Goal: Task Accomplishment & Management: Use online tool/utility

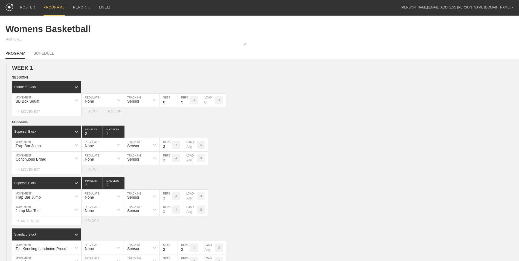
click at [49, 11] on div "PROGRAMS" at bounding box center [53, 8] width 21 height 16
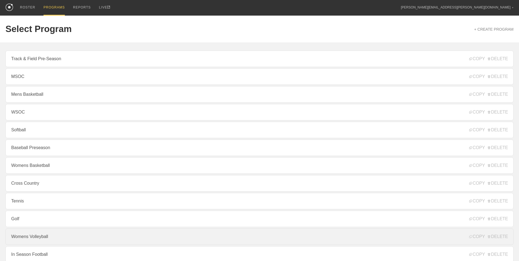
scroll to position [33, 0]
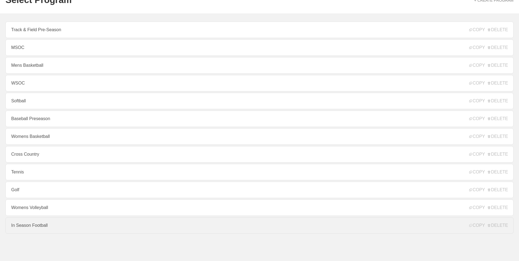
click at [62, 226] on link "In Season Football" at bounding box center [259, 225] width 508 height 16
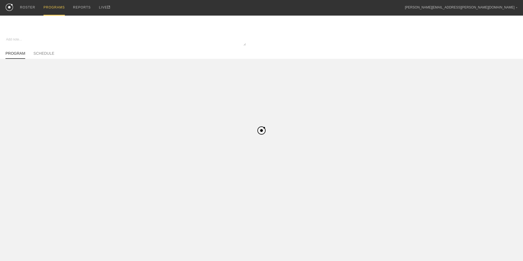
type textarea "x"
type input "In Season Football"
type textarea "Block 1"
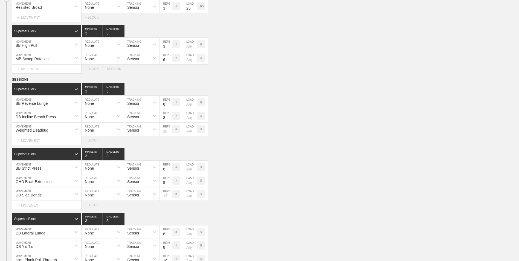
scroll to position [559, 0]
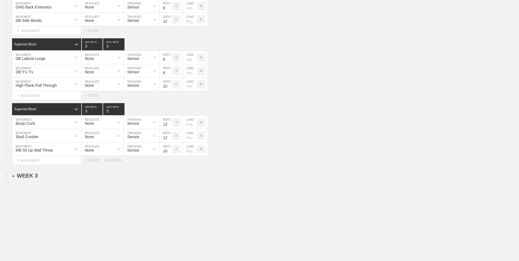
click at [29, 176] on div "+ WEEK 3" at bounding box center [25, 176] width 26 height 6
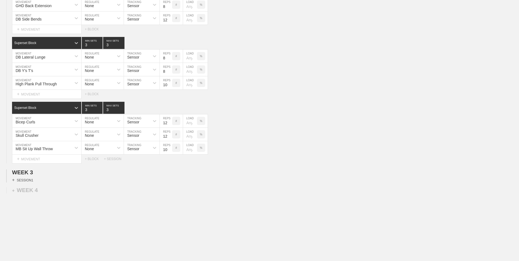
click at [30, 182] on div "+ SESSION 1" at bounding box center [22, 180] width 21 height 5
click at [37, 194] on div "+ BLOCK" at bounding box center [46, 189] width 69 height 9
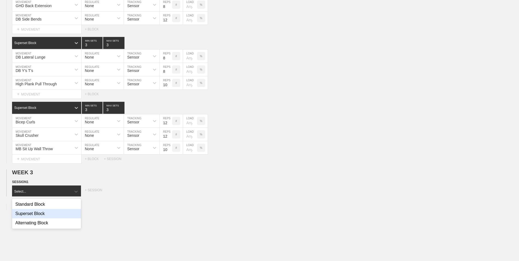
click at [43, 215] on div "Superset Block" at bounding box center [46, 213] width 69 height 9
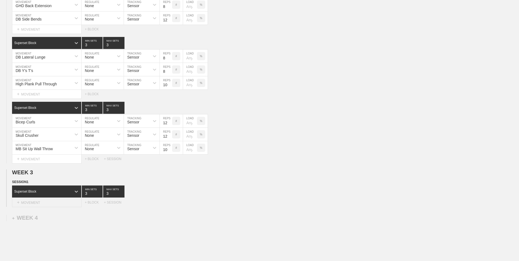
click at [42, 204] on div "+ MOVEMENT" at bounding box center [46, 202] width 69 height 9
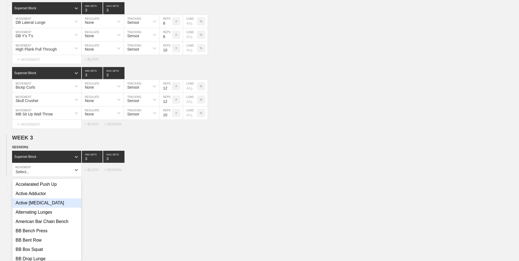
scroll to position [597, 0]
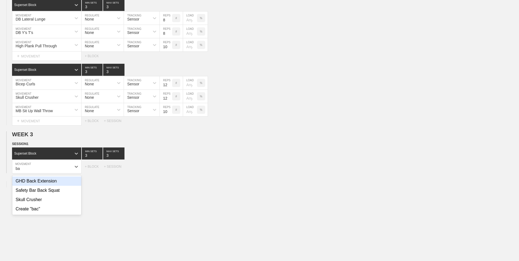
type input "b"
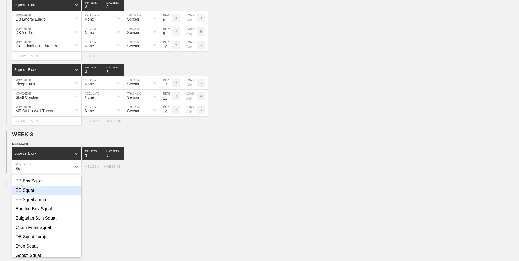
click at [41, 193] on div "BB Squat" at bounding box center [46, 190] width 69 height 9
type input "Squ"
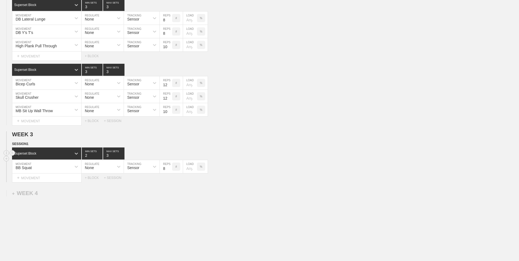
type input "2"
click at [100, 157] on input "2" at bounding box center [92, 153] width 21 height 12
type input "2"
click at [122, 158] on input "2" at bounding box center [113, 153] width 21 height 12
click at [170, 170] on input "7" at bounding box center [166, 166] width 12 height 13
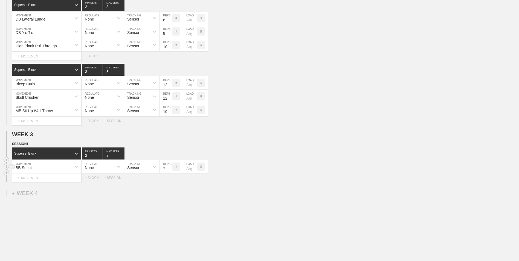
click at [170, 170] on input "6" at bounding box center [166, 166] width 12 height 13
click at [170, 170] on input "5" at bounding box center [166, 166] width 12 height 13
type input "4"
click at [170, 170] on input "4" at bounding box center [166, 166] width 12 height 13
click at [71, 179] on div "+ MOVEMENT" at bounding box center [46, 177] width 69 height 9
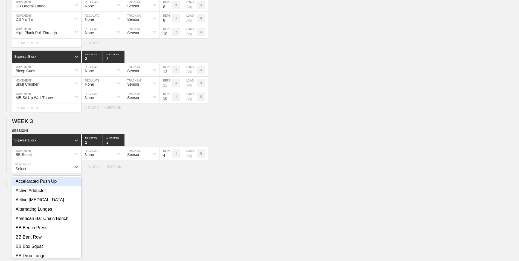
scroll to position [610, 0]
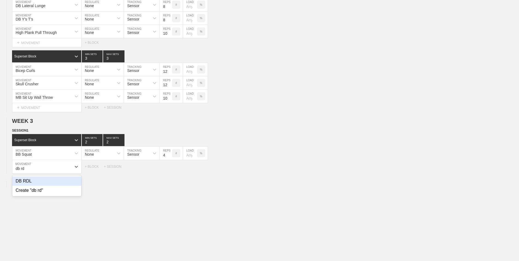
click at [62, 181] on div "DB RDL" at bounding box center [46, 180] width 69 height 9
type input "db rd"
click at [93, 180] on div "+ BLOCK" at bounding box center [94, 178] width 19 height 4
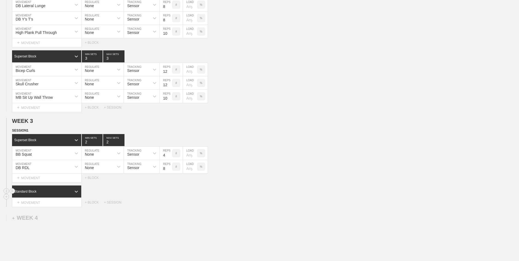
click at [33, 190] on div "Standard Block" at bounding box center [41, 191] width 59 height 5
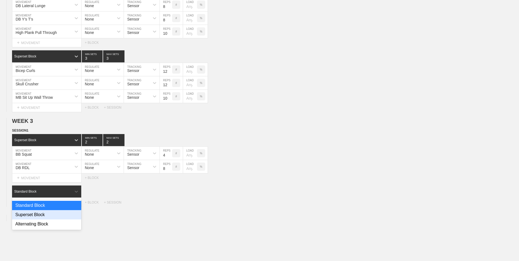
click at [34, 216] on div "Superset Block" at bounding box center [46, 214] width 69 height 9
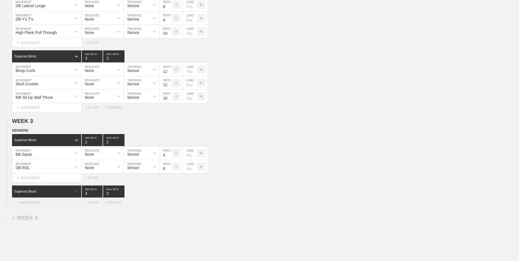
click at [37, 205] on div "+ MOVEMENT" at bounding box center [46, 202] width 69 height 9
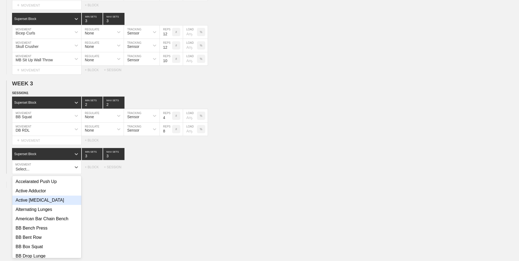
scroll to position [648, 0]
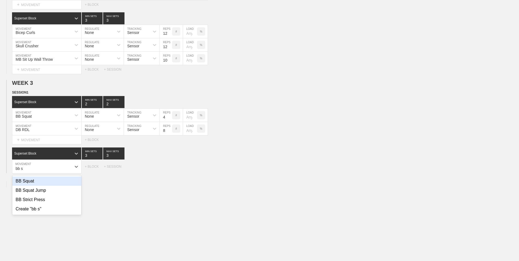
click at [38, 182] on div "BB Squat" at bounding box center [46, 180] width 69 height 9
type input "bb s"
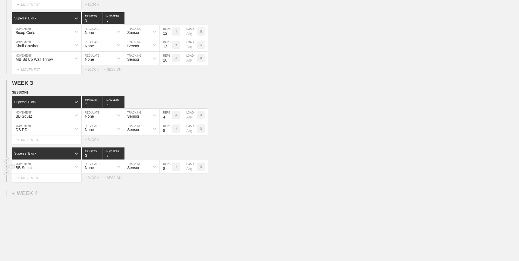
click at [45, 167] on div "BB Squat" at bounding box center [41, 166] width 59 height 9
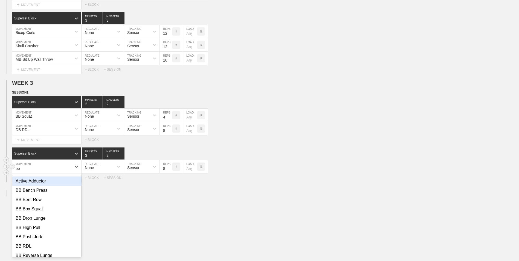
type input "bb b"
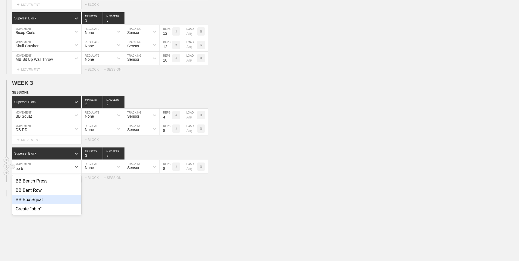
click at [56, 204] on div "BB Box Squat" at bounding box center [46, 199] width 69 height 9
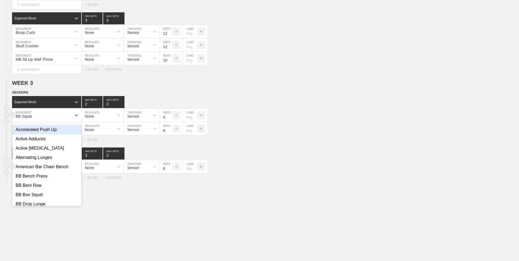
click at [20, 118] on div "BB Squat" at bounding box center [24, 116] width 16 height 4
type input "b"
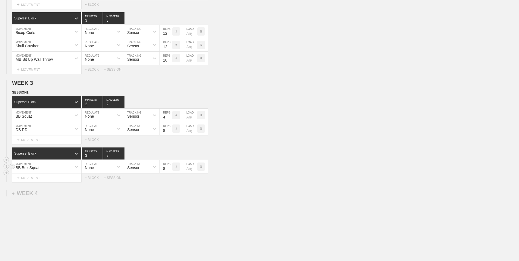
click at [60, 170] on div "BB Box Squat" at bounding box center [41, 166] width 59 height 9
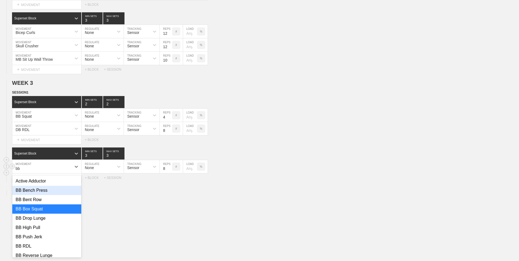
type input "bb s"
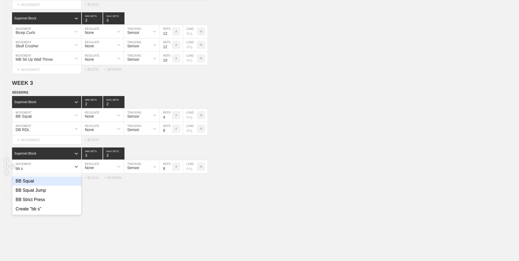
click at [58, 184] on div "BB Squat" at bounding box center [46, 180] width 69 height 9
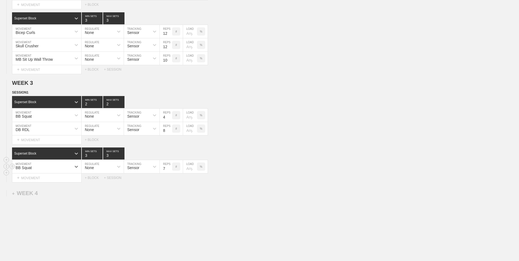
click at [169, 171] on input "7" at bounding box center [166, 166] width 12 height 13
click at [169, 171] on input "6" at bounding box center [166, 166] width 12 height 13
click at [169, 171] on input "5" at bounding box center [166, 166] width 12 height 13
click at [169, 171] on input "4" at bounding box center [166, 166] width 12 height 13
click at [169, 171] on input "3" at bounding box center [166, 166] width 12 height 13
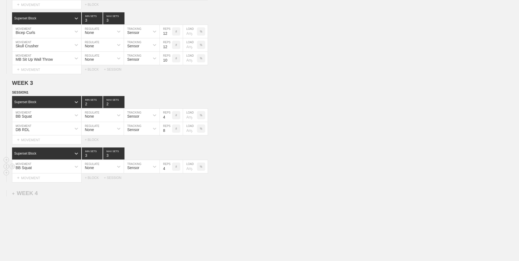
type input "4"
click at [169, 168] on input "4" at bounding box center [166, 166] width 12 height 13
click at [44, 177] on div "+ MOVEMENT" at bounding box center [46, 177] width 69 height 9
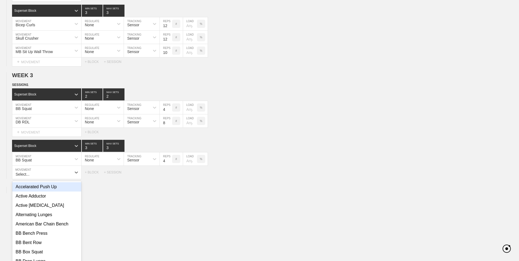
scroll to position [662, 0]
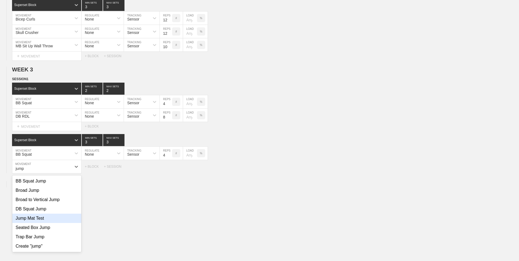
click at [49, 219] on div "Jump Mat Test" at bounding box center [46, 218] width 69 height 9
type input "jump"
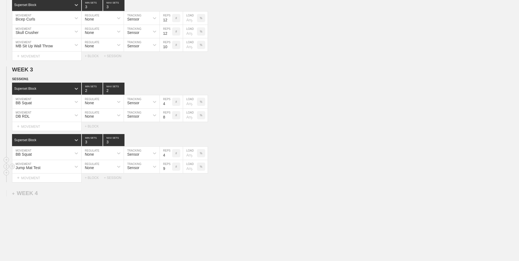
click at [169, 169] on input "9" at bounding box center [166, 166] width 12 height 13
click at [169, 171] on input "8" at bounding box center [166, 166] width 12 height 13
click at [169, 171] on input "7" at bounding box center [166, 166] width 12 height 13
click at [169, 171] on input "6" at bounding box center [166, 166] width 12 height 13
click at [169, 171] on input "5" at bounding box center [166, 166] width 12 height 13
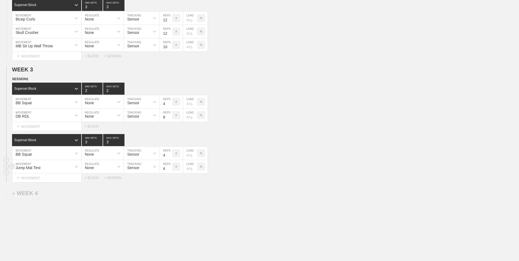
click at [169, 171] on input "4" at bounding box center [166, 166] width 12 height 13
click at [169, 171] on input "3" at bounding box center [166, 166] width 12 height 13
click at [169, 171] on input "2" at bounding box center [166, 166] width 12 height 13
type input "1"
click at [169, 171] on input "1" at bounding box center [166, 166] width 12 height 13
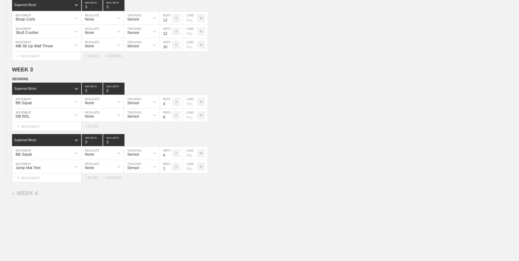
click at [90, 177] on div "Select... MOVEMENT + MOVEMENT + BLOCK + SESSION" at bounding box center [259, 177] width 519 height 9
click at [93, 180] on div "+ BLOCK" at bounding box center [94, 178] width 19 height 4
click at [70, 194] on div "Standard Block" at bounding box center [41, 191] width 59 height 5
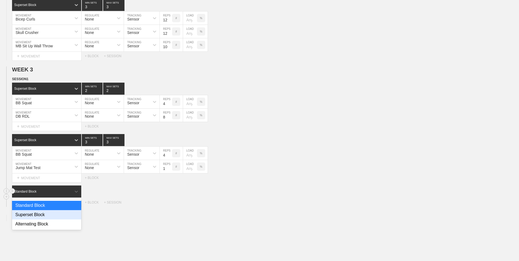
click at [58, 216] on div "Superset Block" at bounding box center [46, 214] width 69 height 9
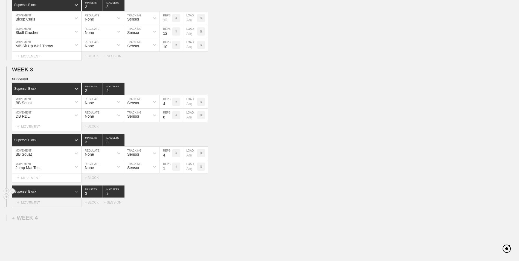
click at [54, 202] on div "+ MOVEMENT" at bounding box center [46, 202] width 69 height 9
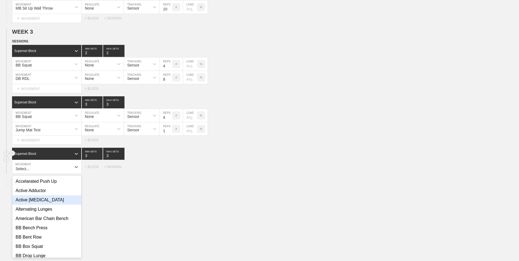
scroll to position [700, 0]
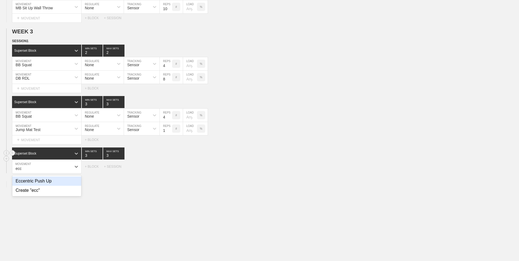
click at [53, 185] on div "Eccentric Push Up" at bounding box center [46, 180] width 69 height 9
type input "ecc"
click at [170, 170] on input "7" at bounding box center [166, 166] width 12 height 13
type input "6"
click at [170, 170] on input "6" at bounding box center [166, 166] width 12 height 13
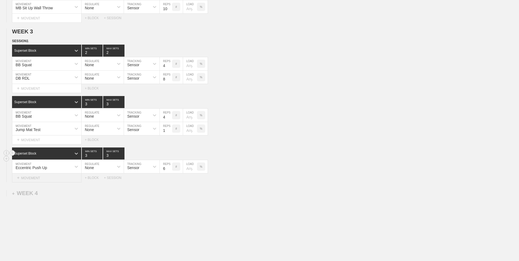
click at [69, 181] on div "+ MOVEMENT" at bounding box center [46, 177] width 69 height 9
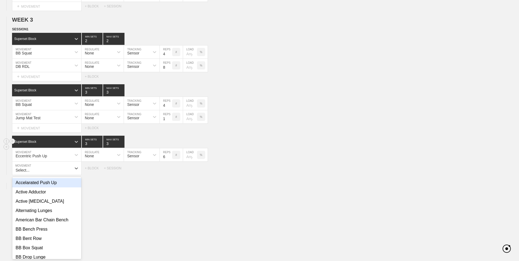
scroll to position [713, 0]
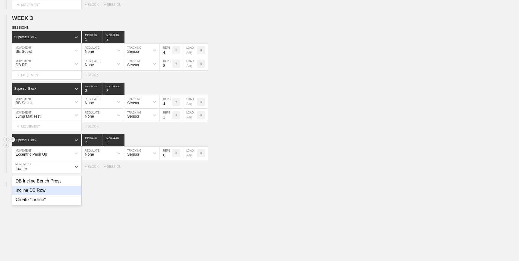
click at [53, 192] on div "Incline DB Row" at bounding box center [46, 190] width 69 height 9
type input "Incline"
